Goal: Check status: Check status

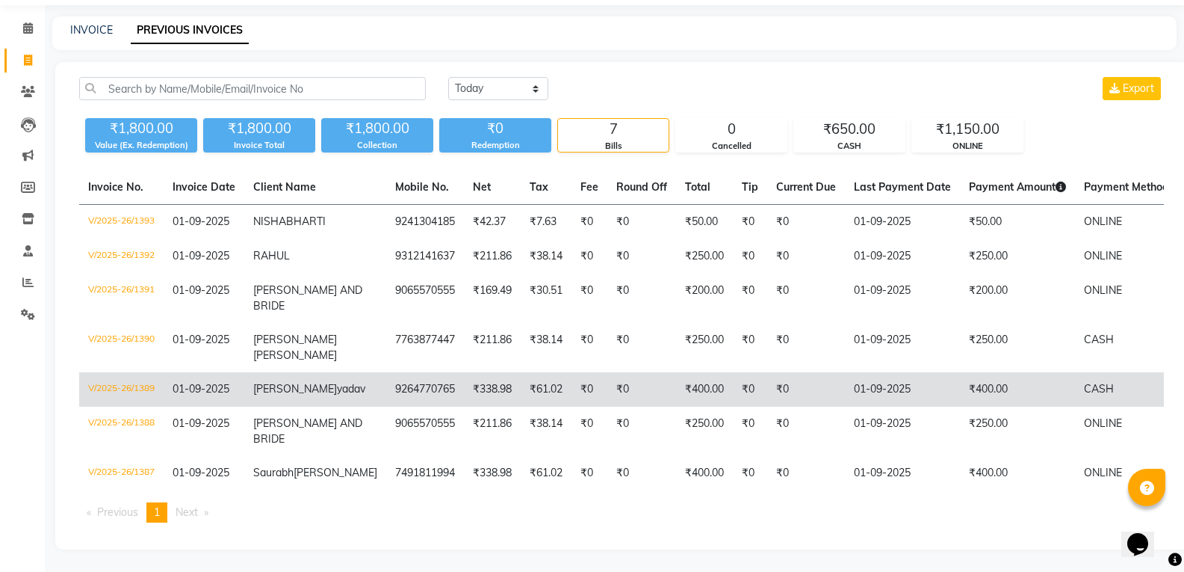
scroll to position [105, 0]
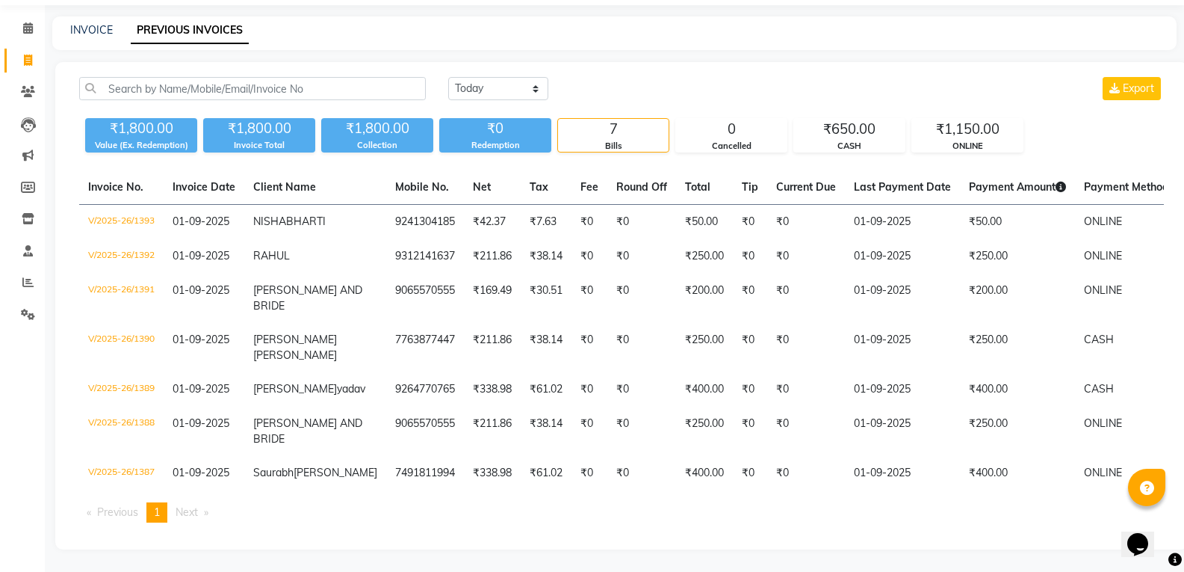
drag, startPoint x: 681, startPoint y: 451, endPoint x: 412, endPoint y: 530, distance: 280.9
click at [412, 530] on div "Invoice No. Invoice Date Client Name Mobile No. Net Tax Fee Round Off Total Tip…" at bounding box center [621, 352] width 1103 height 364
click at [902, 498] on div "Invoice No. Invoice Date Client Name Mobile No. Net Tax Fee Round Off Total Tip…" at bounding box center [621, 352] width 1103 height 364
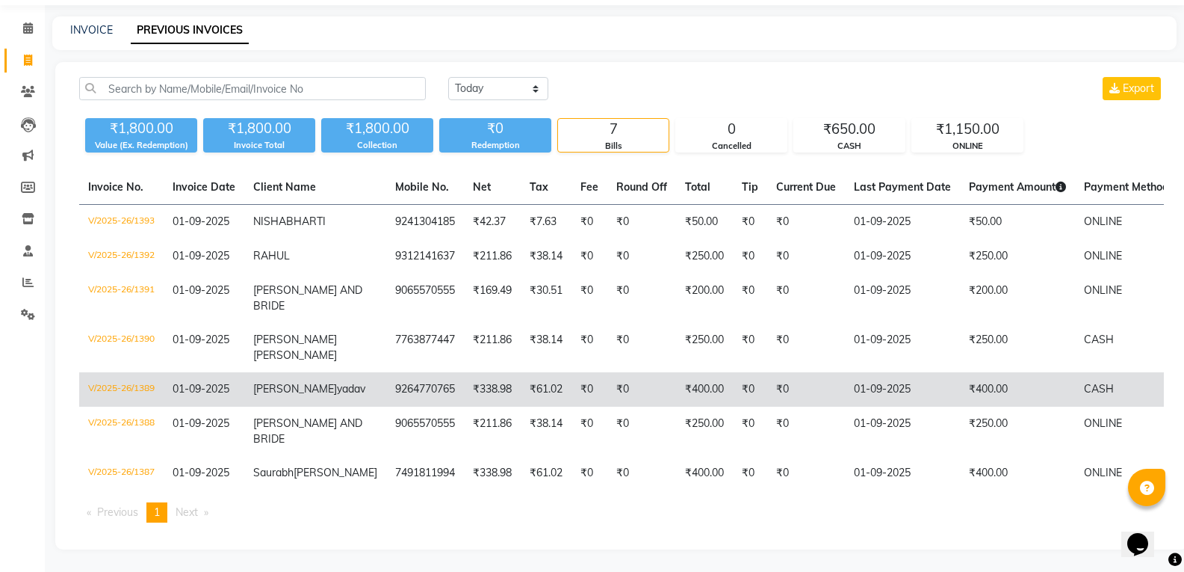
scroll to position [0, 0]
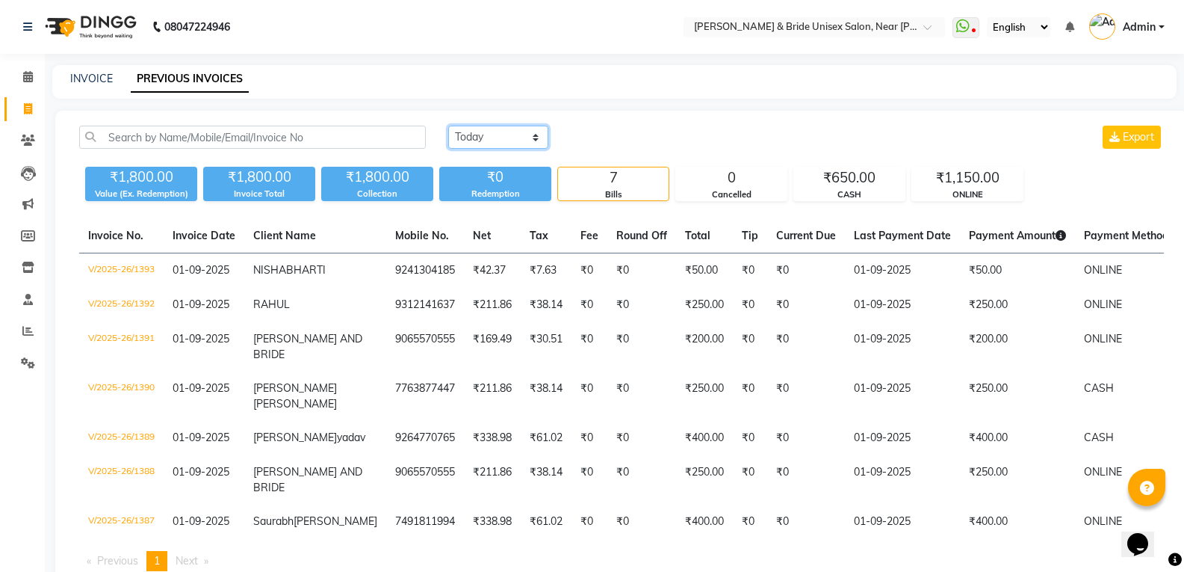
click at [489, 133] on select "[DATE] [DATE] Custom Range" at bounding box center [498, 137] width 100 height 23
select select "[DATE]"
click at [448, 126] on select "[DATE] [DATE] Custom Range" at bounding box center [498, 137] width 100 height 23
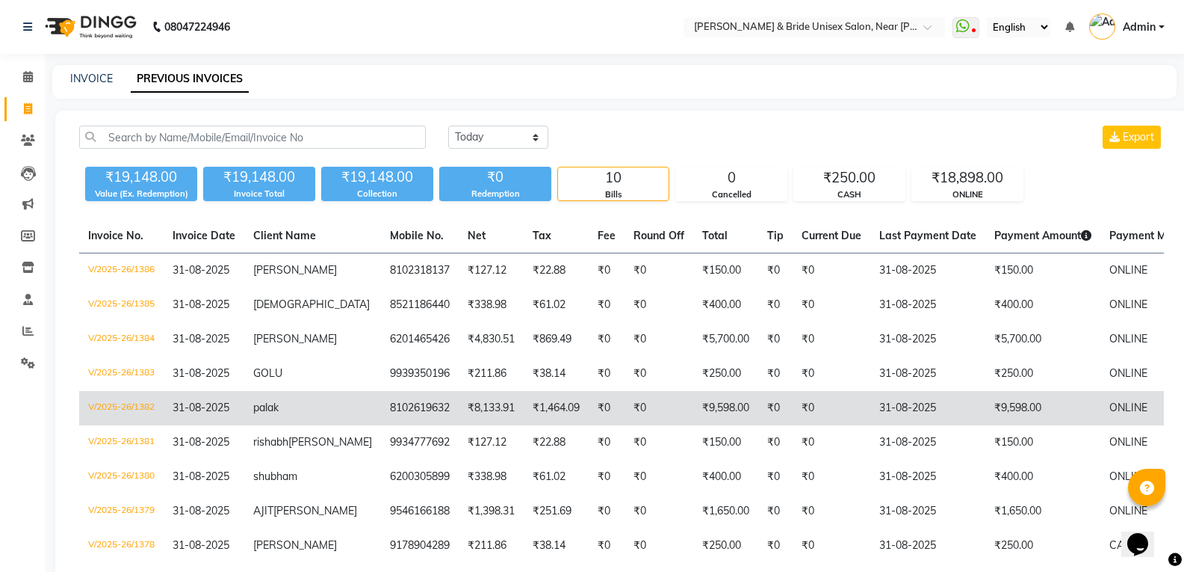
click at [985, 404] on td "₹9,598.00" at bounding box center [1042, 408] width 115 height 34
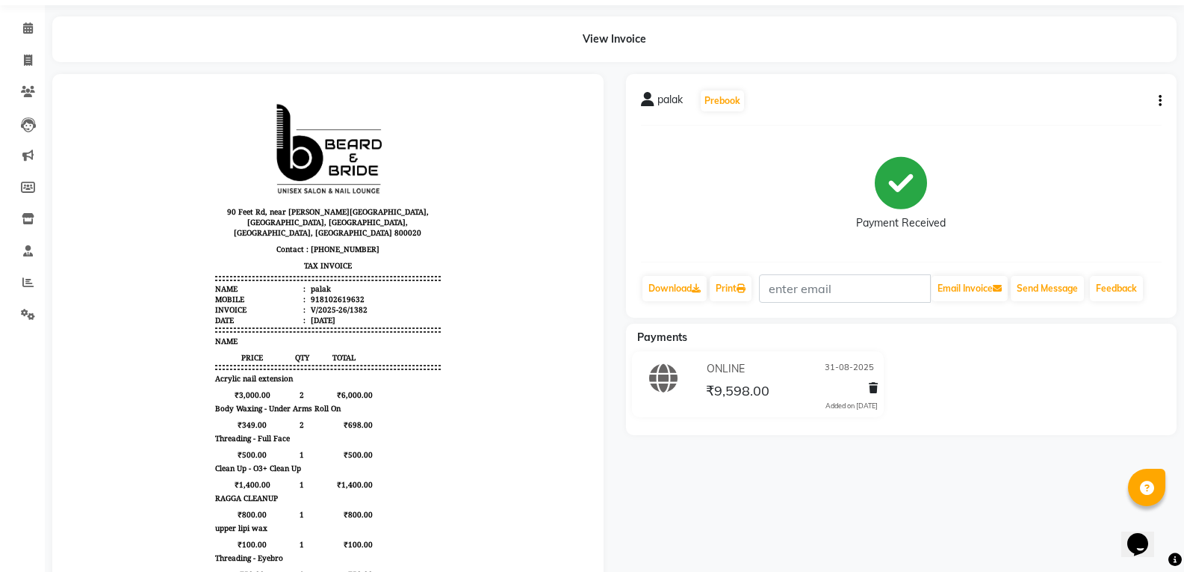
scroll to position [75, 0]
